Goal: Task Accomplishment & Management: Use online tool/utility

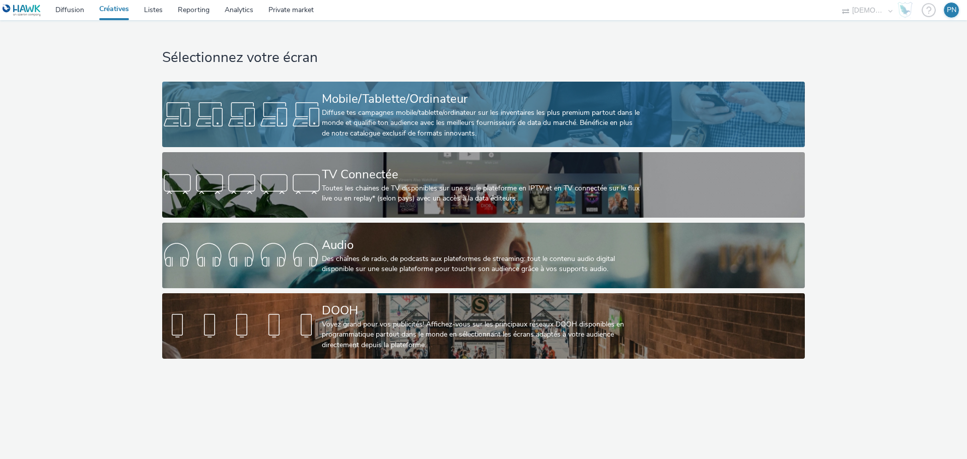
click at [640, 125] on div "Diffuse tes campagnes mobile/tablette/ordinateur sur les inventaires les plus p…" at bounding box center [481, 123] width 319 height 31
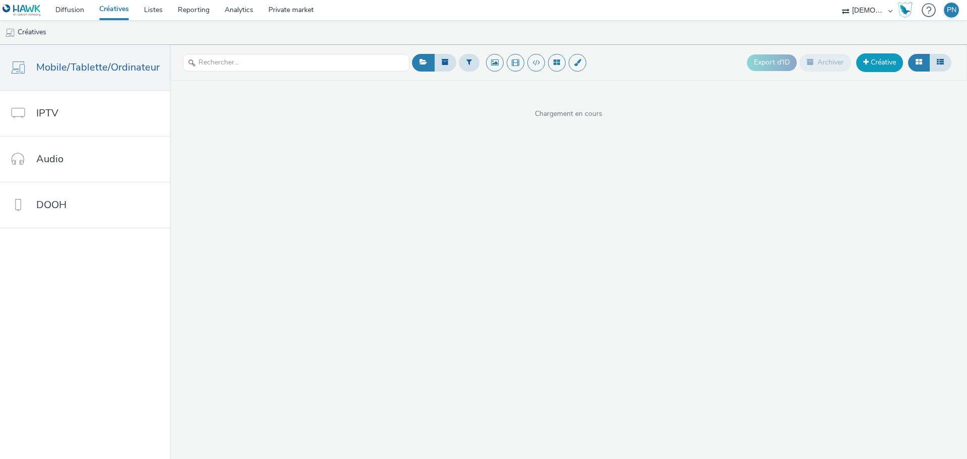
click at [863, 60] on span at bounding box center [866, 61] width 6 height 7
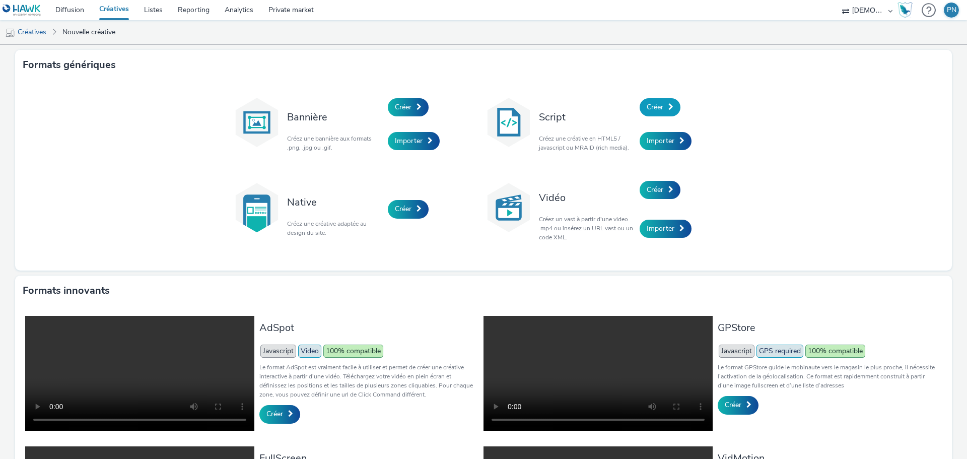
click at [652, 114] on link "Créer" at bounding box center [660, 107] width 41 height 18
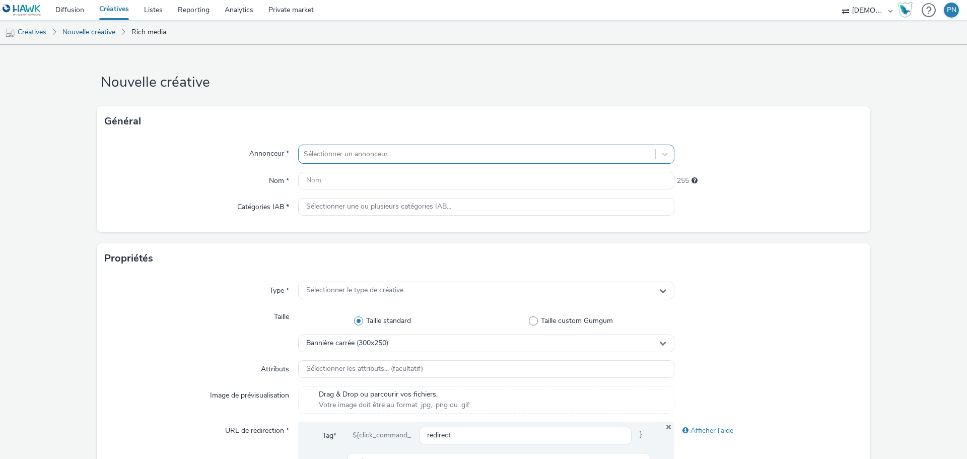
click at [304, 160] on div at bounding box center [477, 154] width 347 height 12
type input "mill"
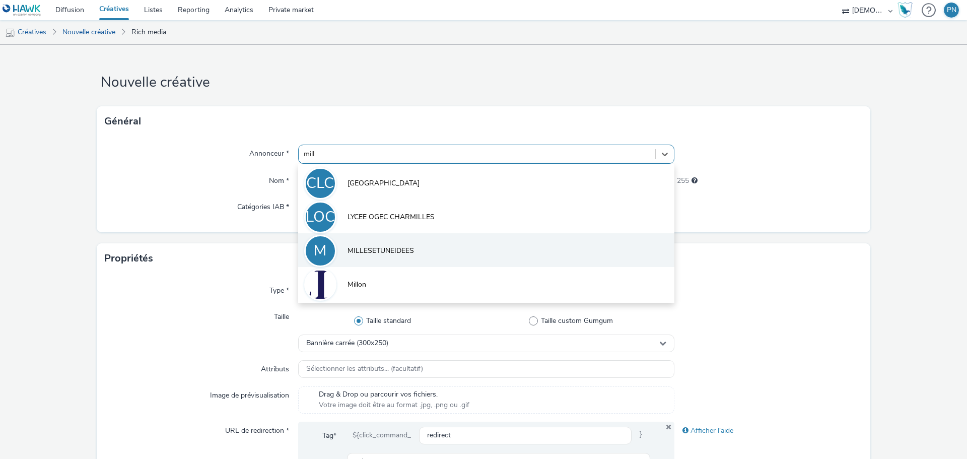
click at [352, 242] on li "M MILLESETUNEIDEES" at bounding box center [486, 250] width 376 height 34
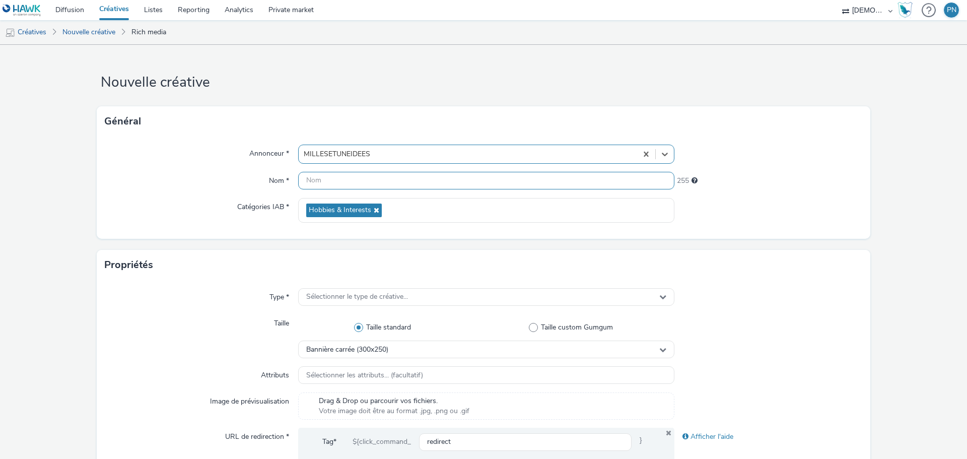
click at [337, 180] on input "text" at bounding box center [486, 181] width 376 height 18
type input "320x480_SalonLoisirsCreatifs"
click at [315, 302] on div "Sélectionner le type de créative..." at bounding box center [486, 297] width 376 height 18
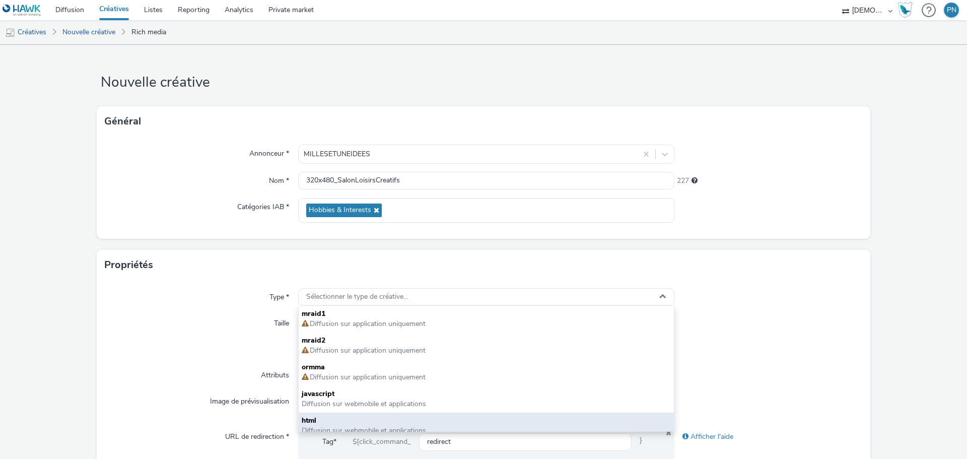
click at [321, 424] on span "html" at bounding box center [486, 421] width 369 height 10
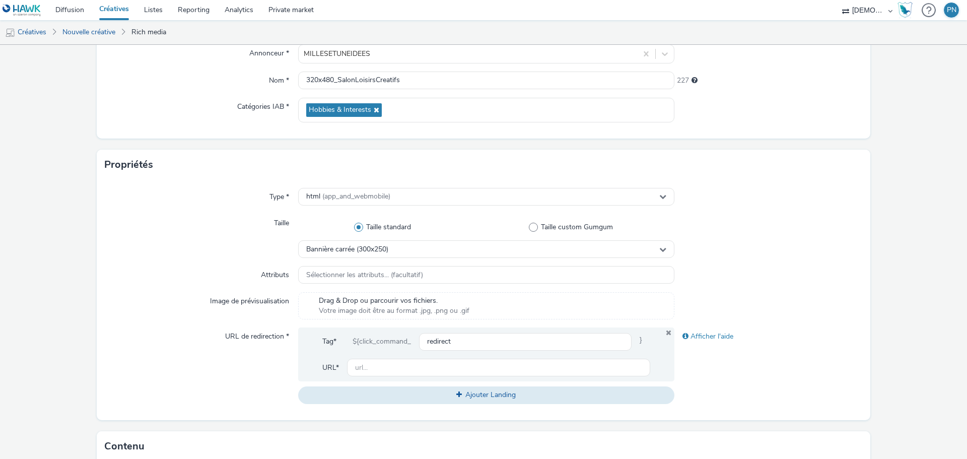
scroll to position [101, 0]
click at [352, 248] on span "Bannière carrée (300x250)" at bounding box center [347, 249] width 82 height 9
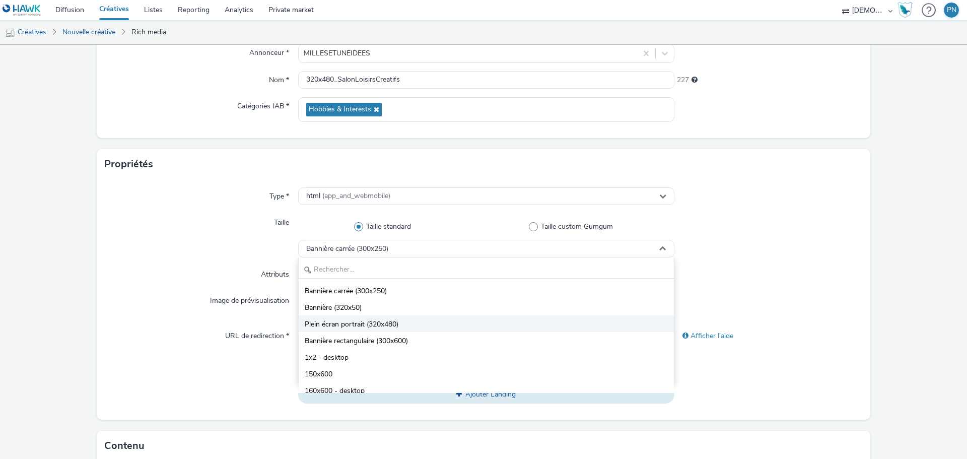
click at [345, 324] on span "Plein écran portrait (320x480)" at bounding box center [352, 324] width 94 height 10
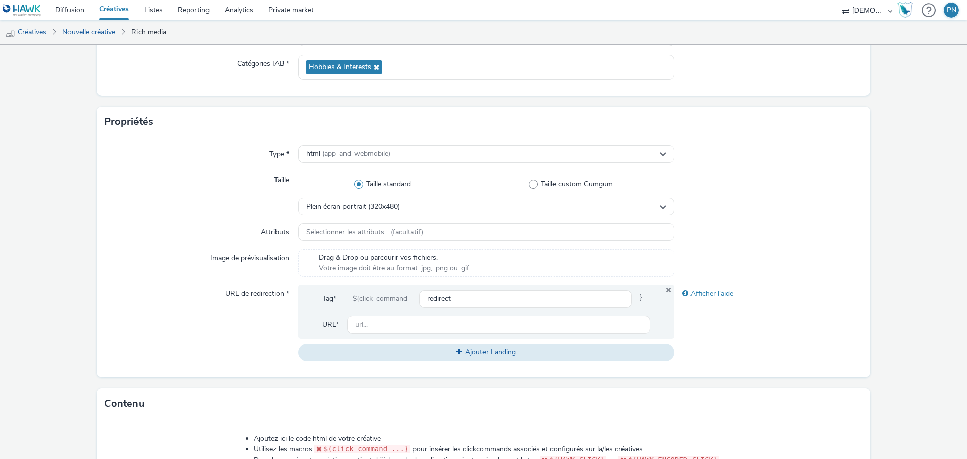
scroll to position [201, 0]
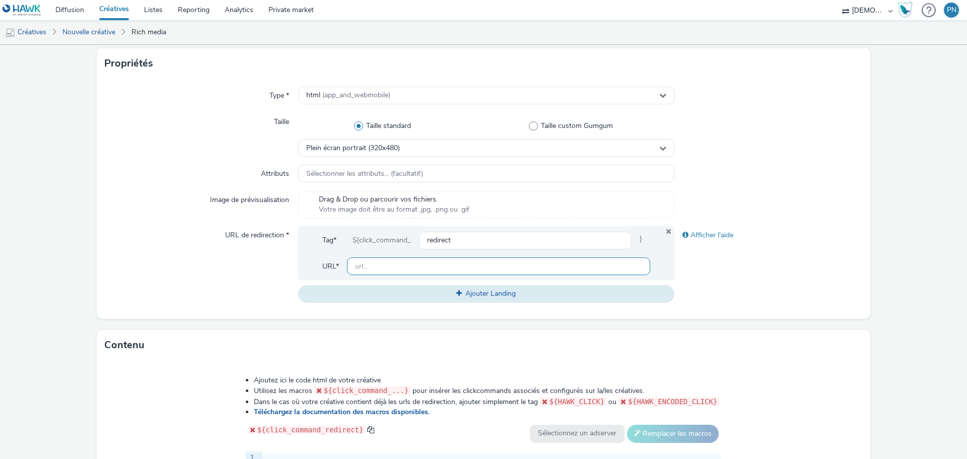
click at [425, 273] on input "text" at bounding box center [498, 266] width 303 height 18
paste input "https://www.mille-et-une-idees.fr/besançon ?utm_source=ERV&utm_campaign=4718950…"
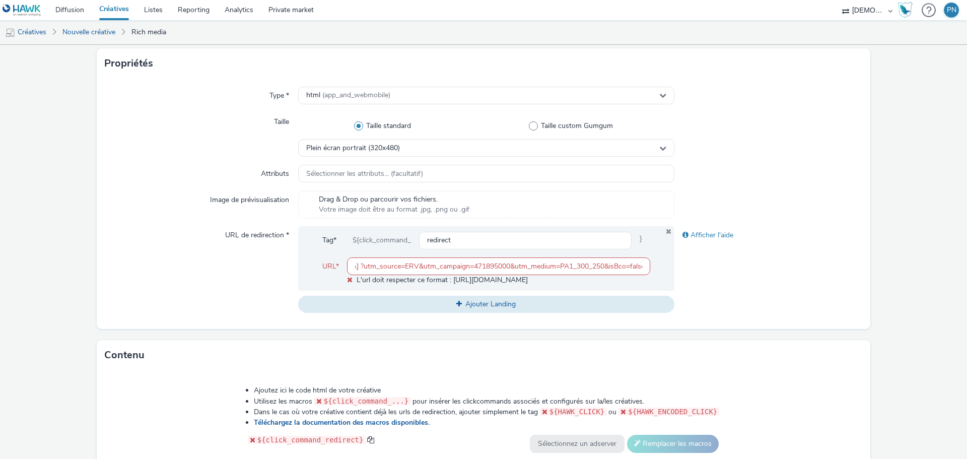
click at [206, 274] on div "URL de redirection *" at bounding box center [201, 269] width 193 height 87
click at [406, 266] on input "https://www.mille-et-une-idees.fr/besançon ?utm_source=ERV&utm_campaign=4718950…" at bounding box center [498, 266] width 303 height 18
drag, startPoint x: 354, startPoint y: 268, endPoint x: 338, endPoint y: 270, distance: 15.7
click at [338, 270] on div "URL* https://www.mille-et-une-idees.fr/besançon ?utm_source=ERV&utm_campaign=47…" at bounding box center [486, 271] width 328 height 28
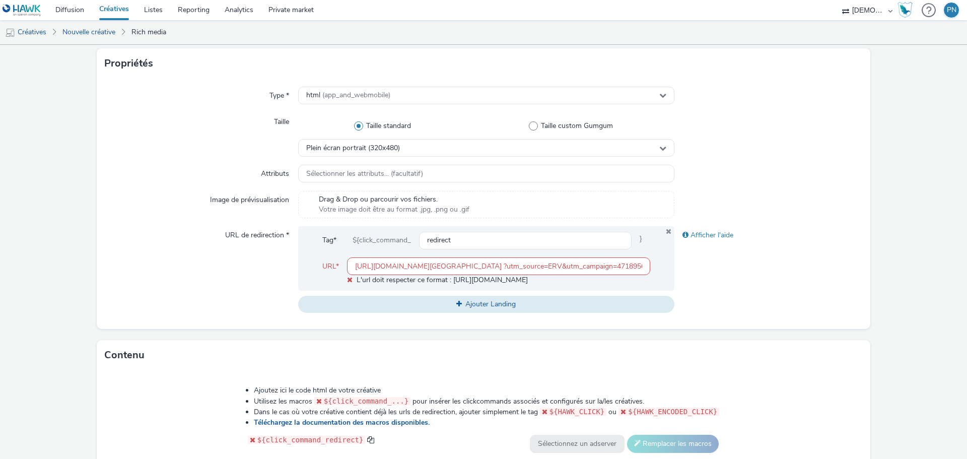
click at [494, 263] on input "https://www.mille-et-une-idees.fr/besançon ?utm_source=ERV&utm_campaign=4718950…" at bounding box center [498, 266] width 303 height 18
click at [491, 268] on input "https://www.mille-et-une-idees.fr/besançon ?utm_source=ERV&utm_campaign=4718950…" at bounding box center [498, 266] width 303 height 18
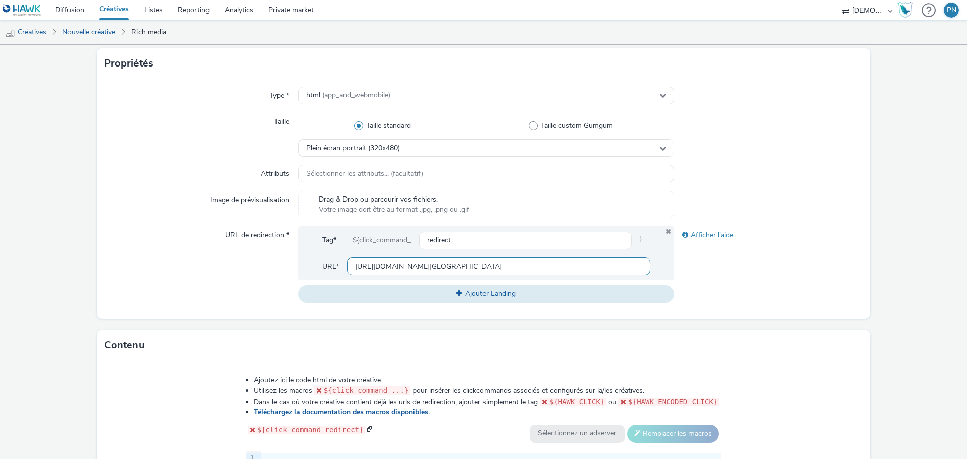
type input "https://www.mille-et-une-idees.fr/besançon?utm_source=ERV&utm_campaign=47189500…"
click at [725, 281] on div "Afficher l'aide" at bounding box center [769, 264] width 188 height 76
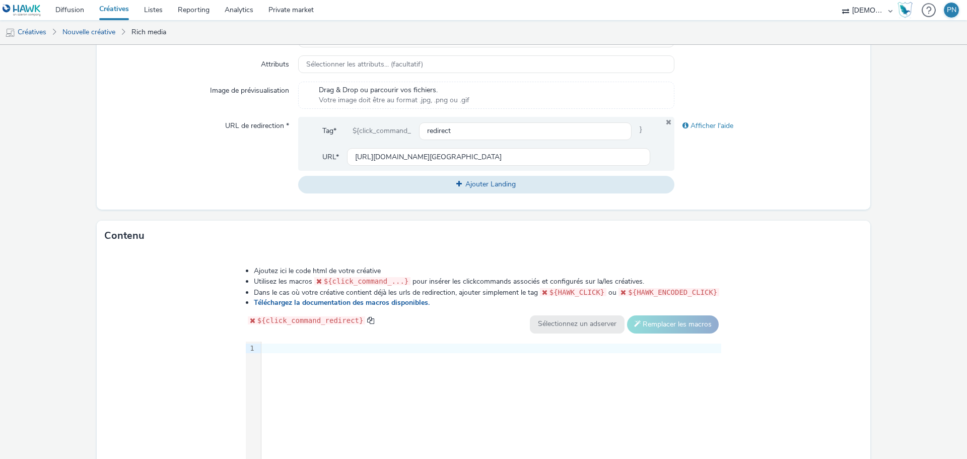
scroll to position [210, 0]
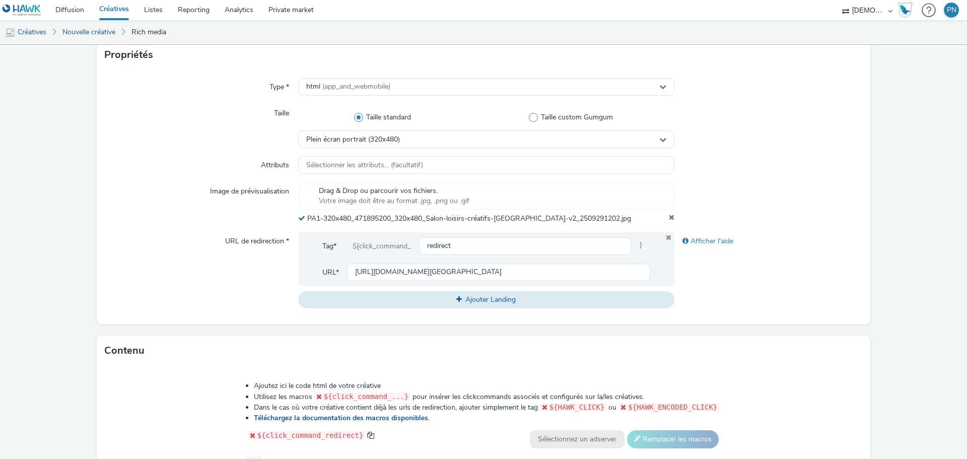
click at [206, 211] on div "Image de prévisualisation" at bounding box center [201, 202] width 193 height 41
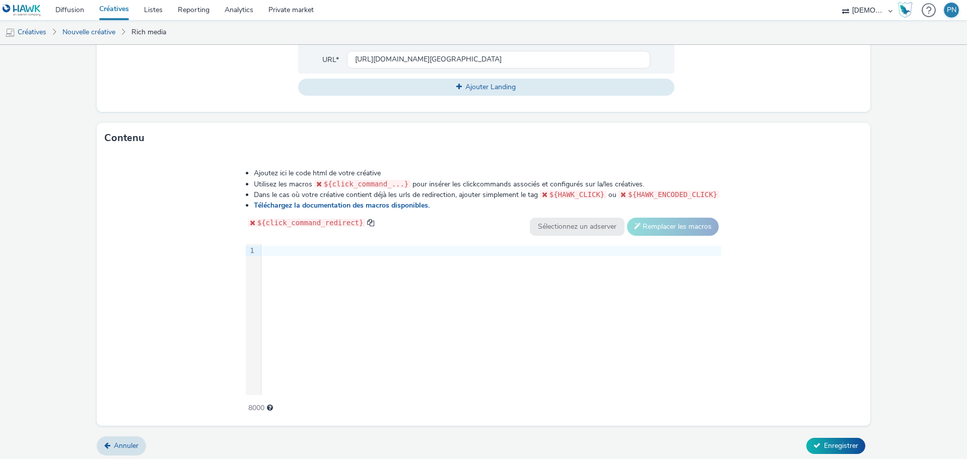
scroll to position [426, 0]
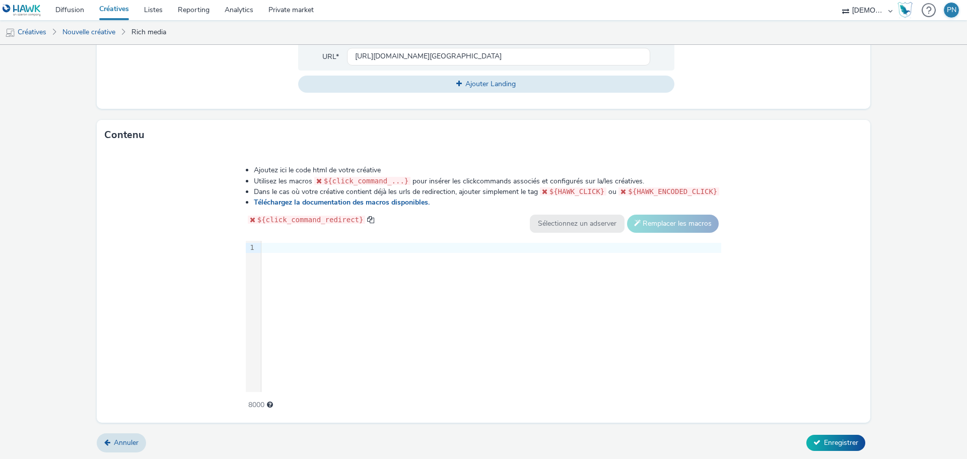
click at [384, 271] on div "9 1 ›" at bounding box center [484, 316] width 476 height 151
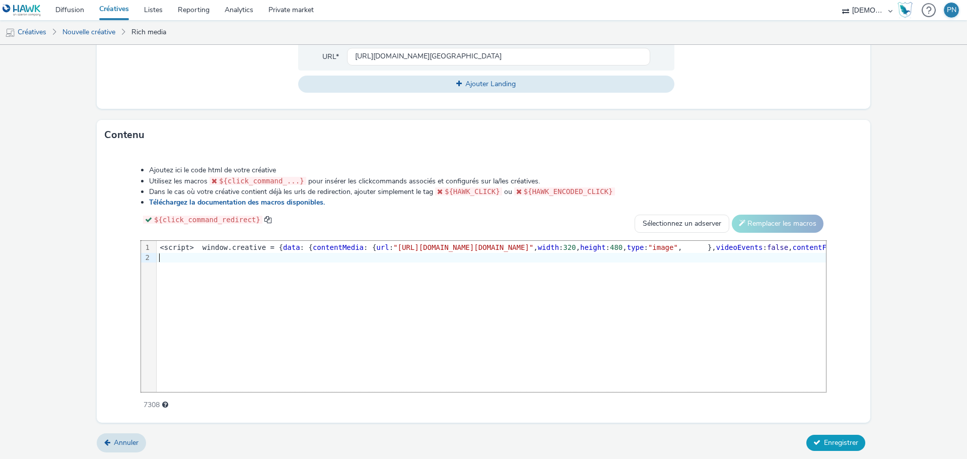
click at [814, 444] on button "Enregistrer" at bounding box center [835, 443] width 59 height 16
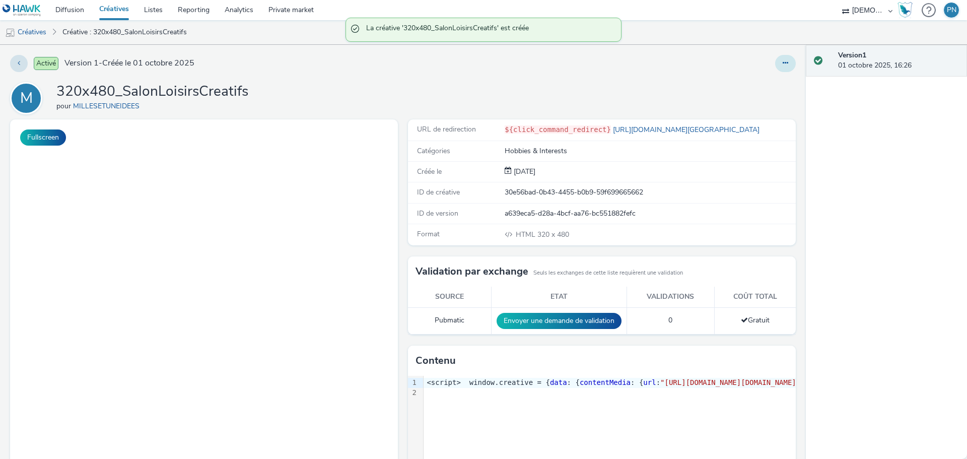
click at [778, 66] on button at bounding box center [785, 63] width 21 height 17
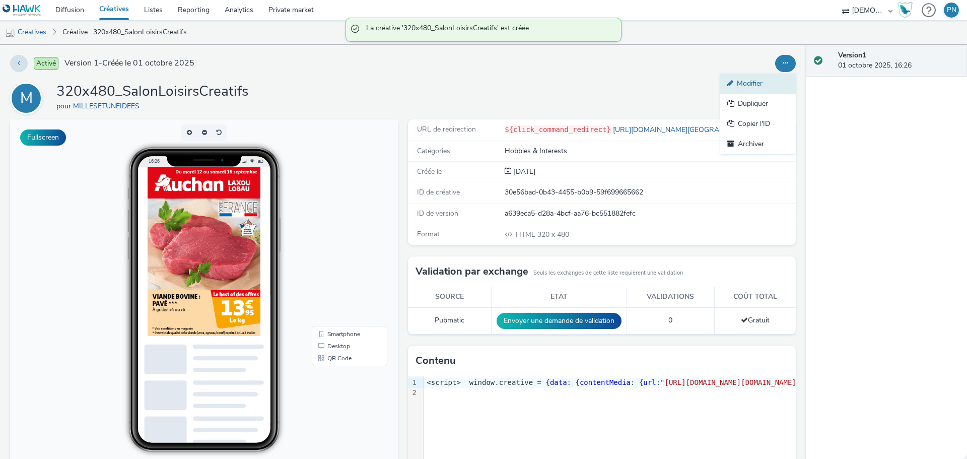
click at [770, 78] on link "Modifier" at bounding box center [758, 84] width 76 height 20
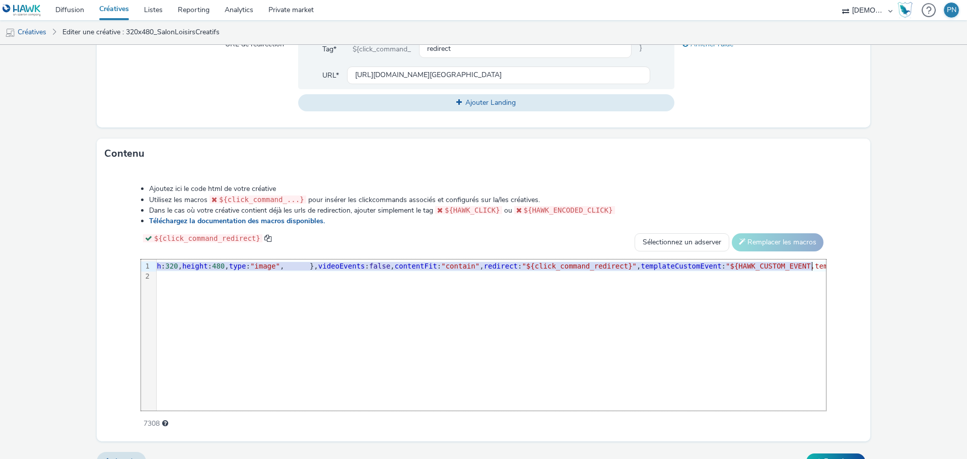
scroll to position [0, 398]
drag, startPoint x: 449, startPoint y: 275, endPoint x: 668, endPoint y: 278, distance: 218.6
click at [136, 270] on span ""https://tabmo-cdn.s3.eu-west-1.amazonaws.com/hawk.tabmo.io/organizations/38dc9…" at bounding box center [65, 266] width 140 height 8
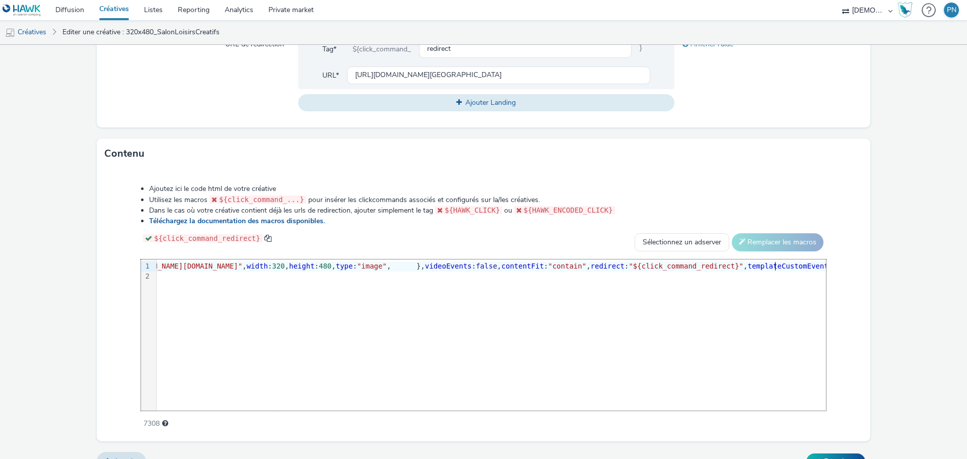
click at [858, 266] on div "Ajoutez ici le code html de votre créative Utilisez les macros ${click_command_…" at bounding box center [484, 305] width 774 height 272
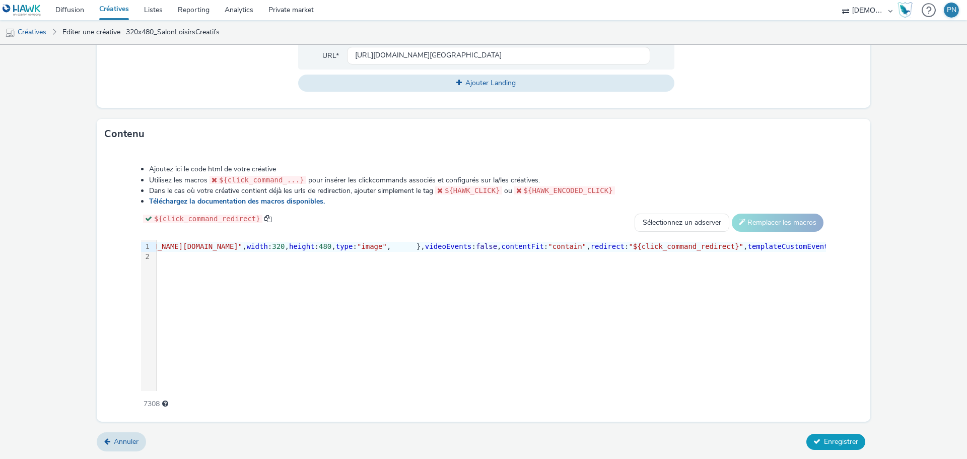
click at [815, 436] on button "Enregistrer" at bounding box center [835, 442] width 59 height 16
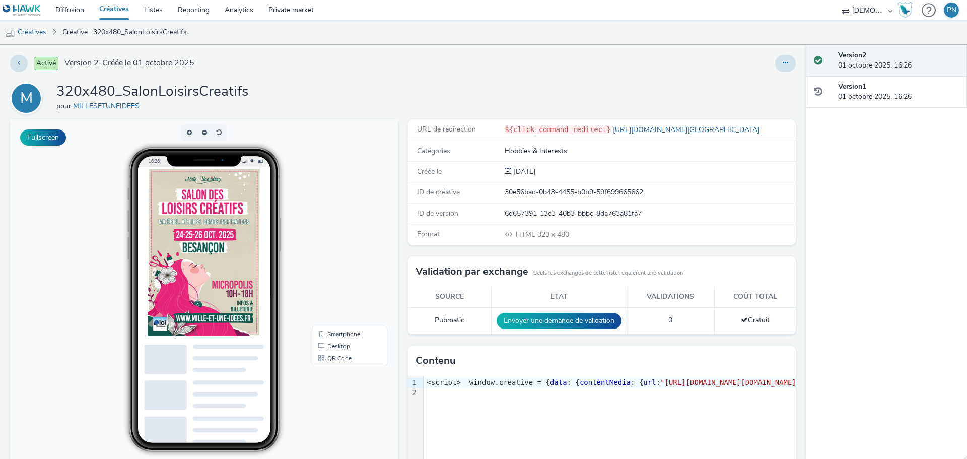
click at [111, 10] on link "Créatives" at bounding box center [114, 10] width 45 height 20
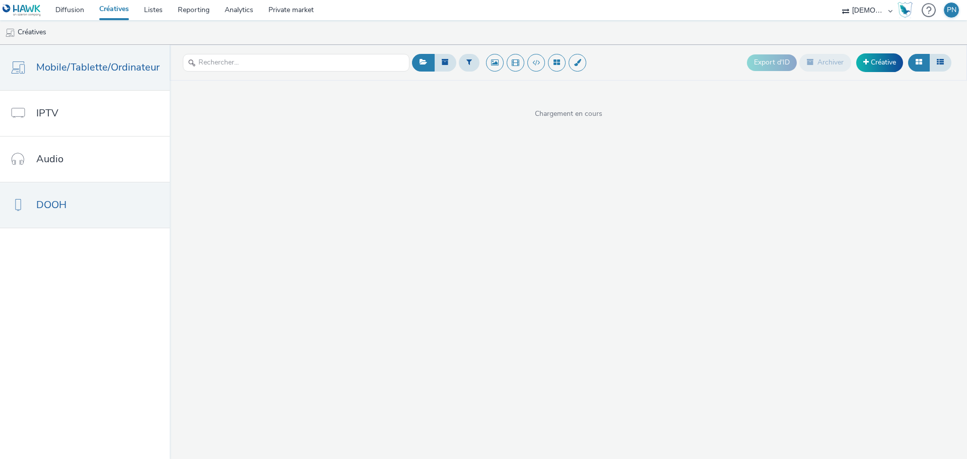
click at [68, 224] on link "DOOH" at bounding box center [85, 204] width 170 height 45
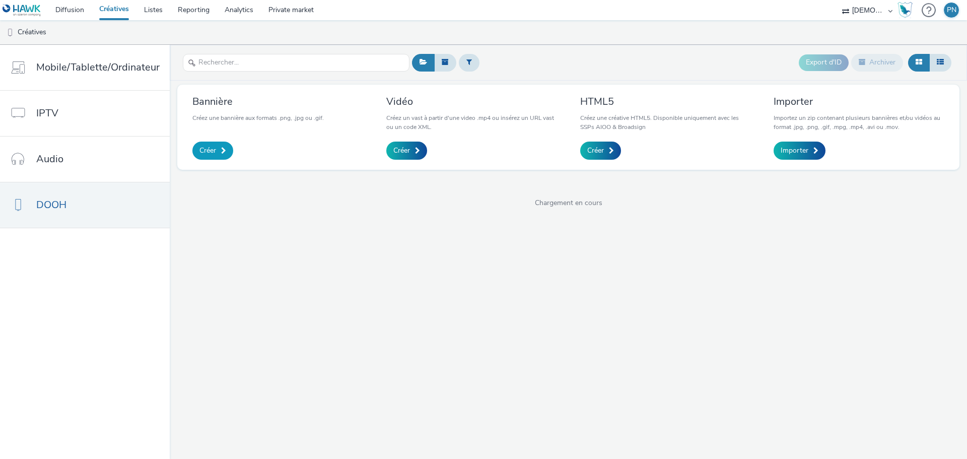
click at [221, 149] on span at bounding box center [223, 150] width 5 height 7
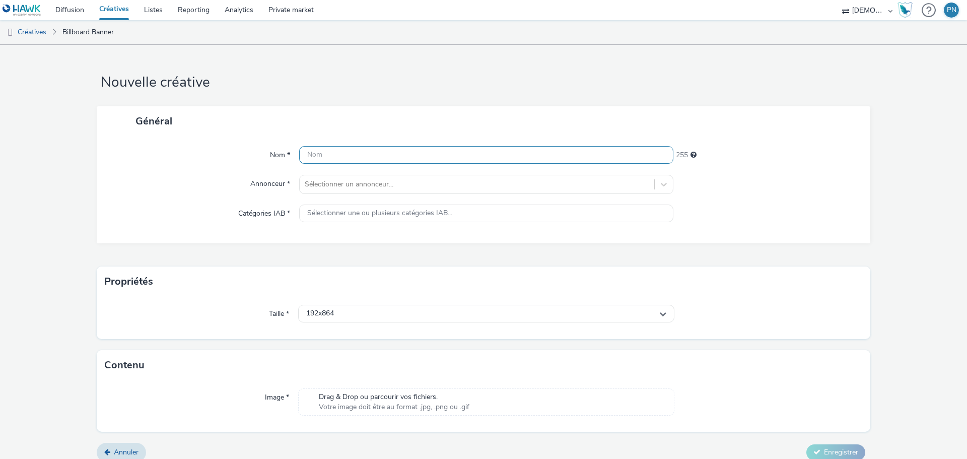
click at [380, 155] on input "text" at bounding box center [486, 155] width 374 height 18
click at [379, 155] on input "mille" at bounding box center [486, 155] width 374 height 18
type input "DOOH_SalonLoisirsCreatifs"
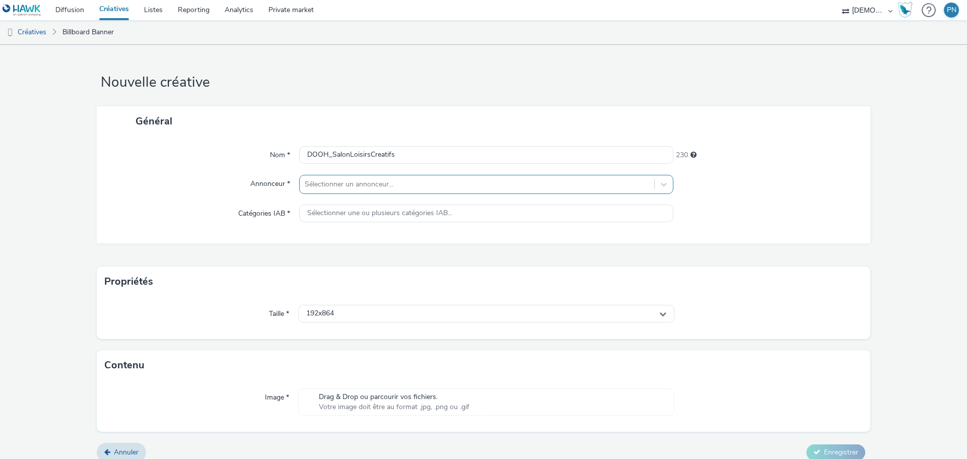
click at [330, 183] on div at bounding box center [477, 184] width 345 height 12
type input "mille"
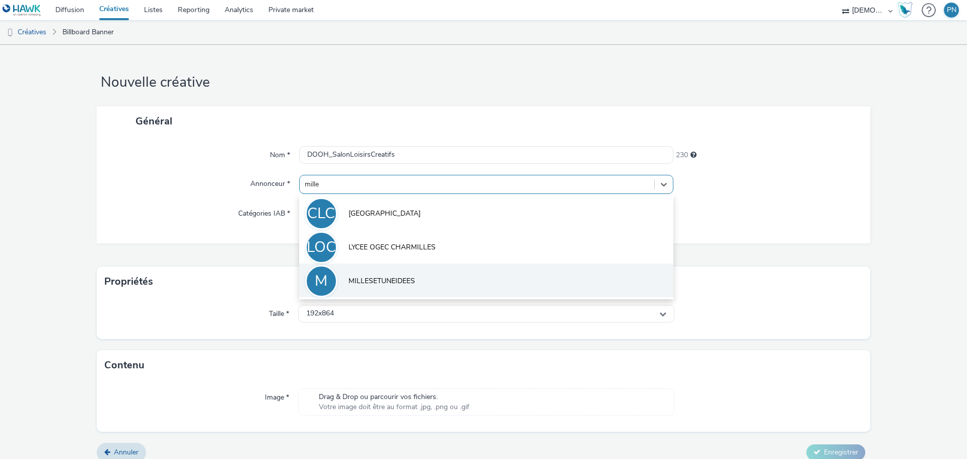
click at [368, 282] on span "MILLESETUNEIDEES" at bounding box center [382, 281] width 66 height 10
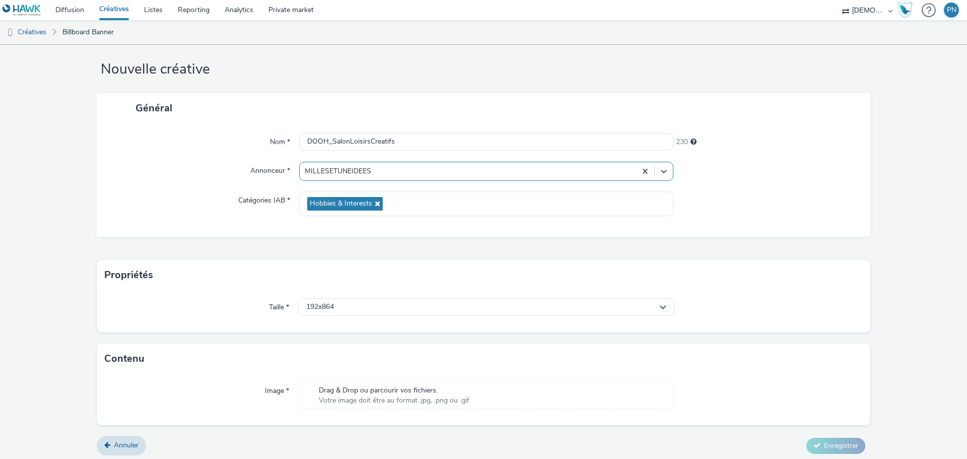
scroll to position [17, 0]
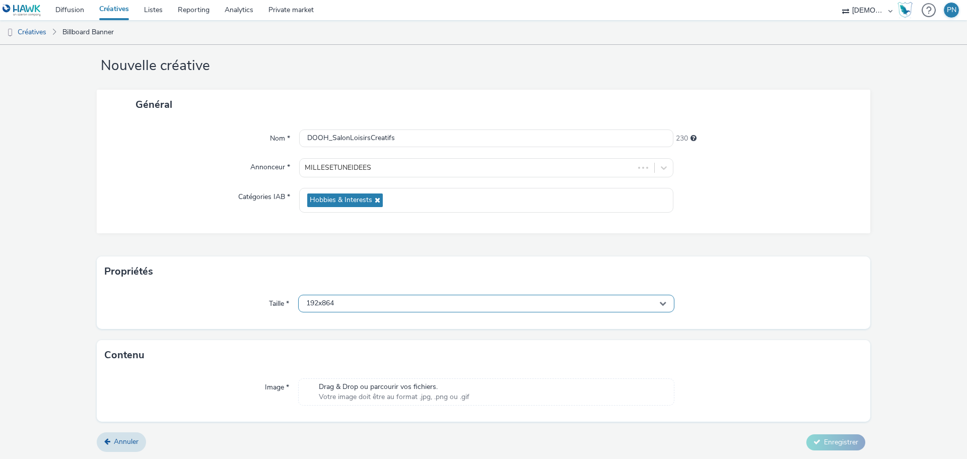
click at [344, 302] on div "192x864" at bounding box center [486, 304] width 376 height 18
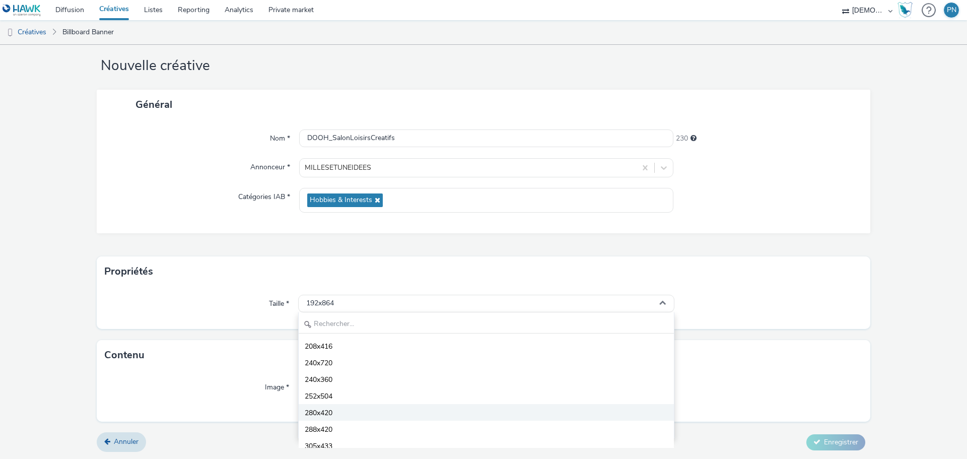
scroll to position [50, 0]
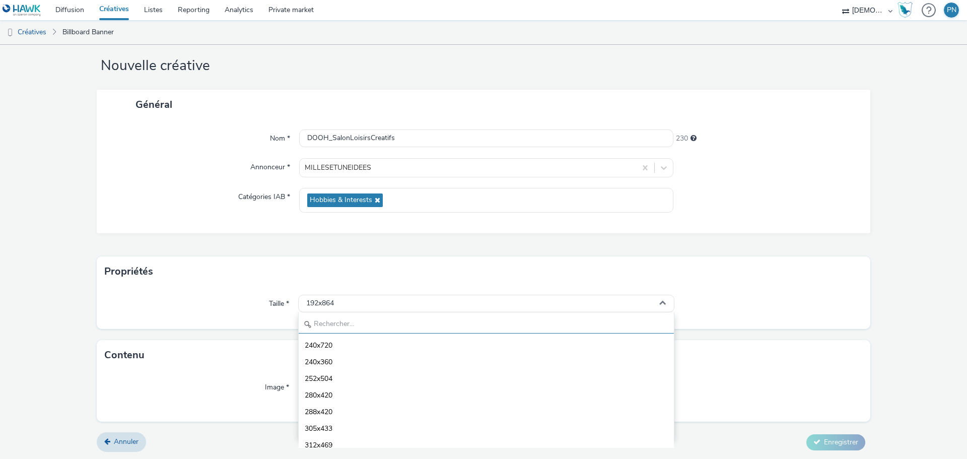
click at [333, 319] on input "text" at bounding box center [486, 325] width 375 height 18
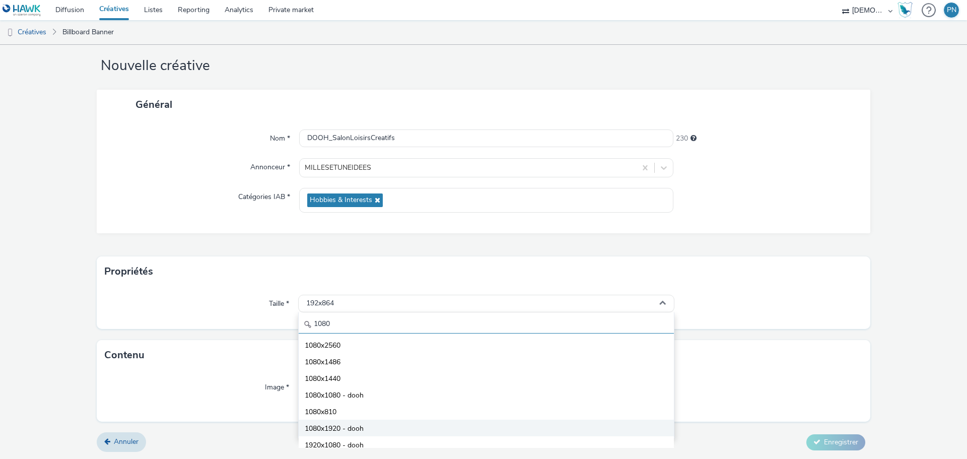
type input "1080"
click at [354, 421] on li "1080x1920 - dooh" at bounding box center [486, 428] width 375 height 17
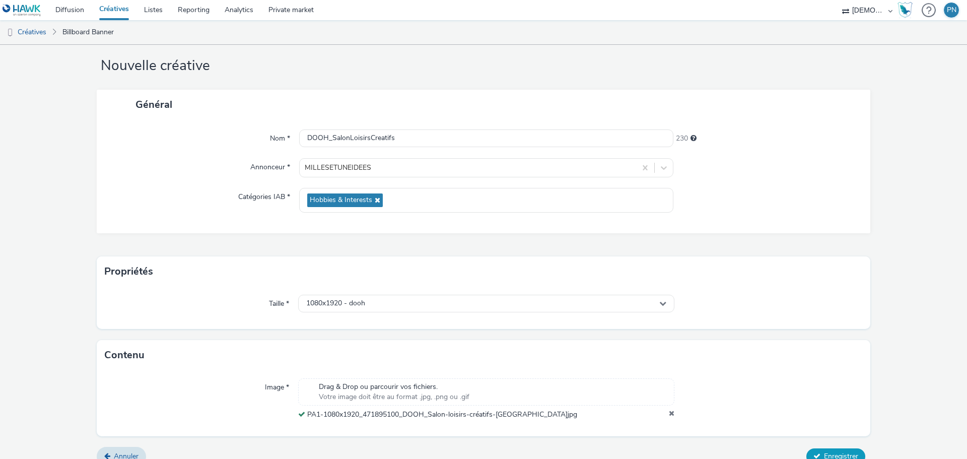
click at [836, 454] on span "Enregistrer" at bounding box center [841, 456] width 34 height 10
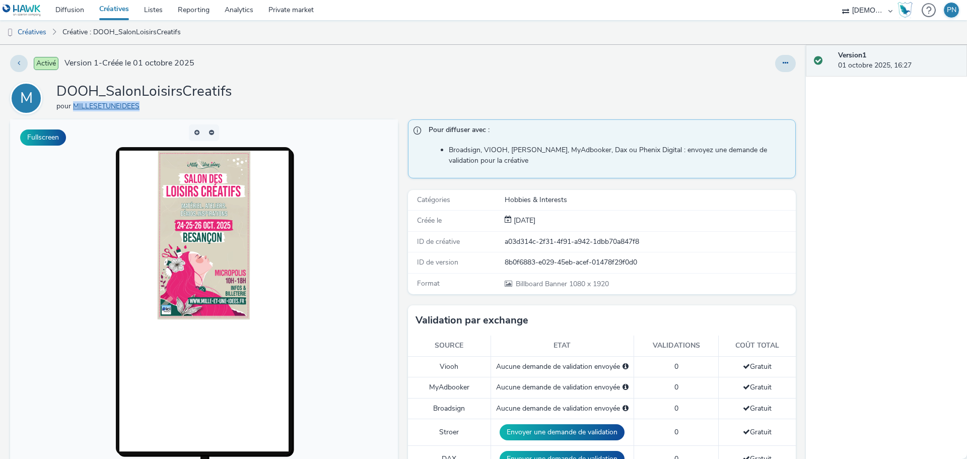
drag, startPoint x: 168, startPoint y: 108, endPoint x: 75, endPoint y: 107, distance: 92.7
click at [75, 107] on div "pour MILLESETUNEIDEES" at bounding box center [143, 106] width 175 height 10
copy link "MILLESETUNEIDEES"
click at [83, 11] on link "Diffusion" at bounding box center [70, 10] width 44 height 20
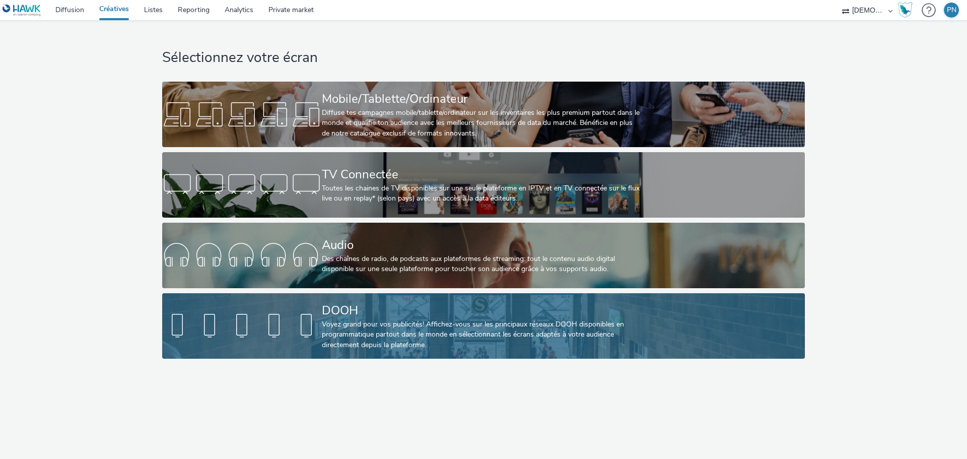
click at [384, 308] on div "DOOH" at bounding box center [481, 311] width 319 height 18
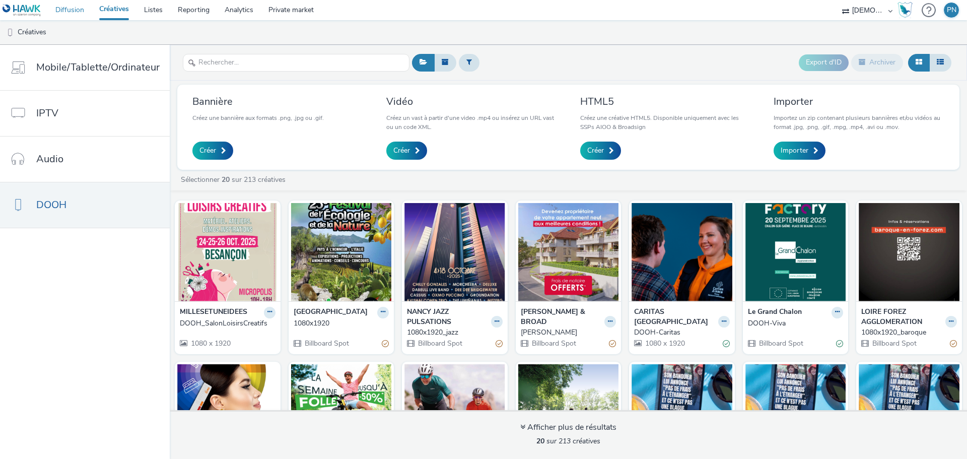
click at [68, 15] on link "Diffusion" at bounding box center [70, 10] width 44 height 20
